Goal: Task Accomplishment & Management: Manage account settings

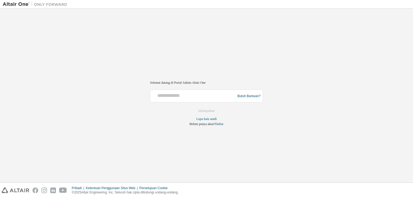
click at [195, 99] on div at bounding box center [193, 96] width 82 height 10
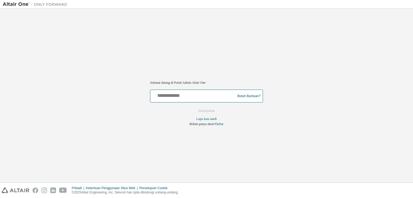
click at [172, 98] on input "text" at bounding box center [193, 95] width 82 height 8
type input "**********"
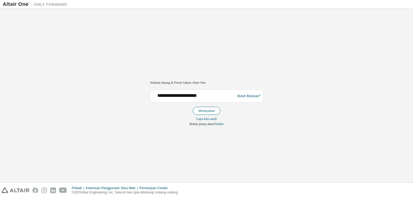
click at [201, 110] on font "Melanjutkan" at bounding box center [206, 111] width 16 height 4
